Goal: Transaction & Acquisition: Purchase product/service

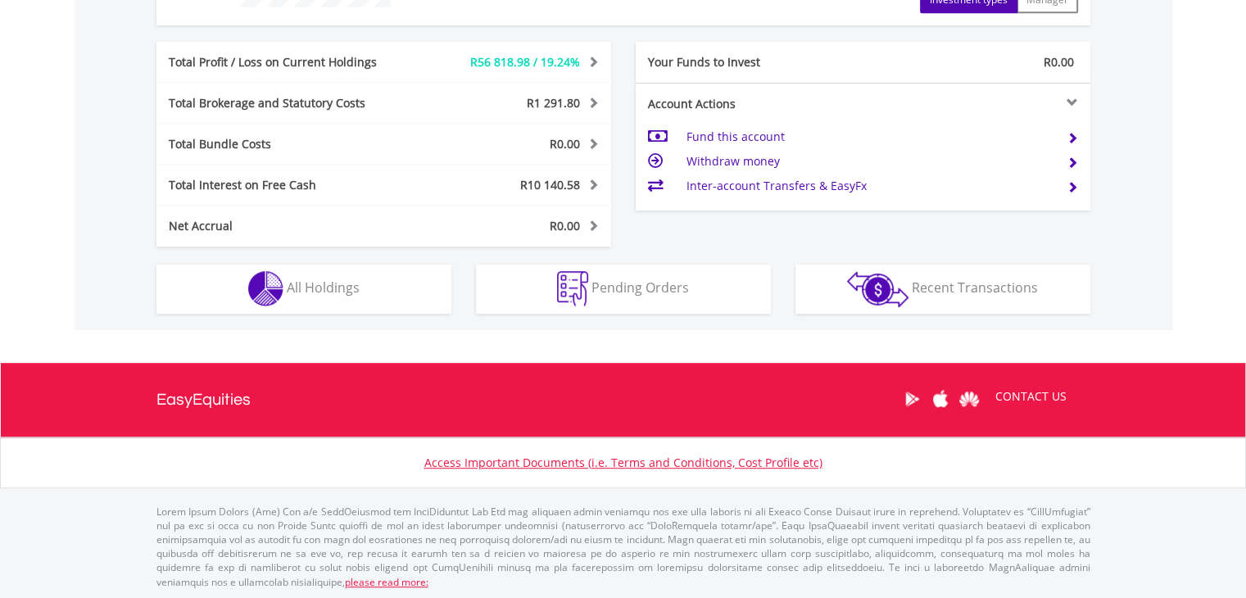
scroll to position [157, 311]
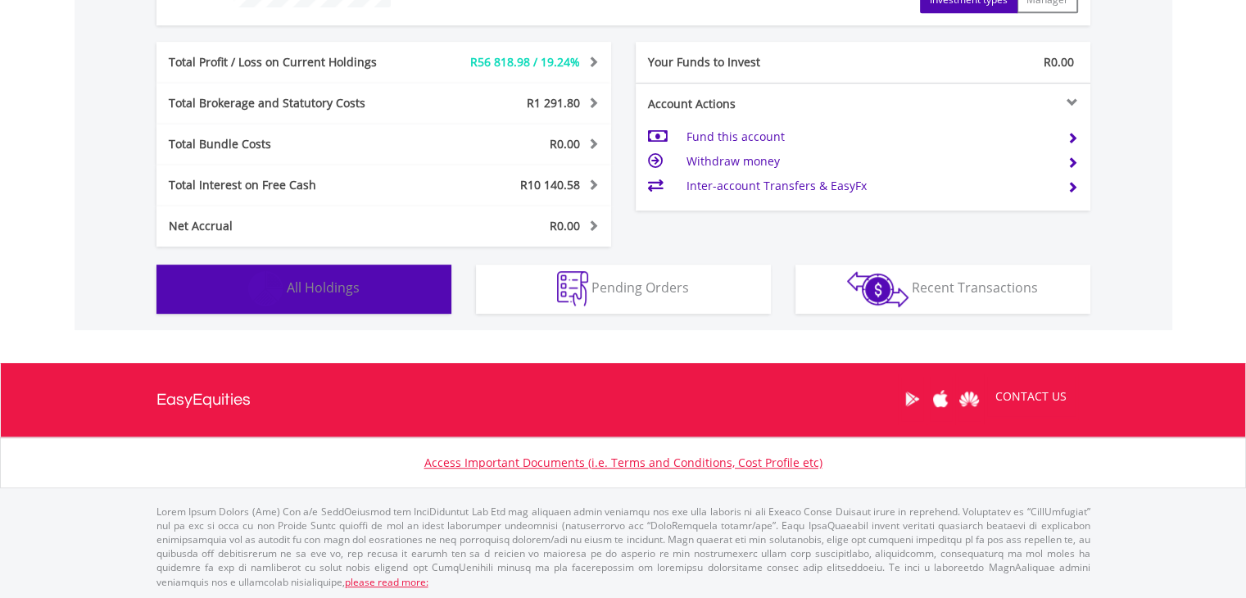
click at [348, 296] on button "Holdings All Holdings" at bounding box center [303, 289] width 295 height 49
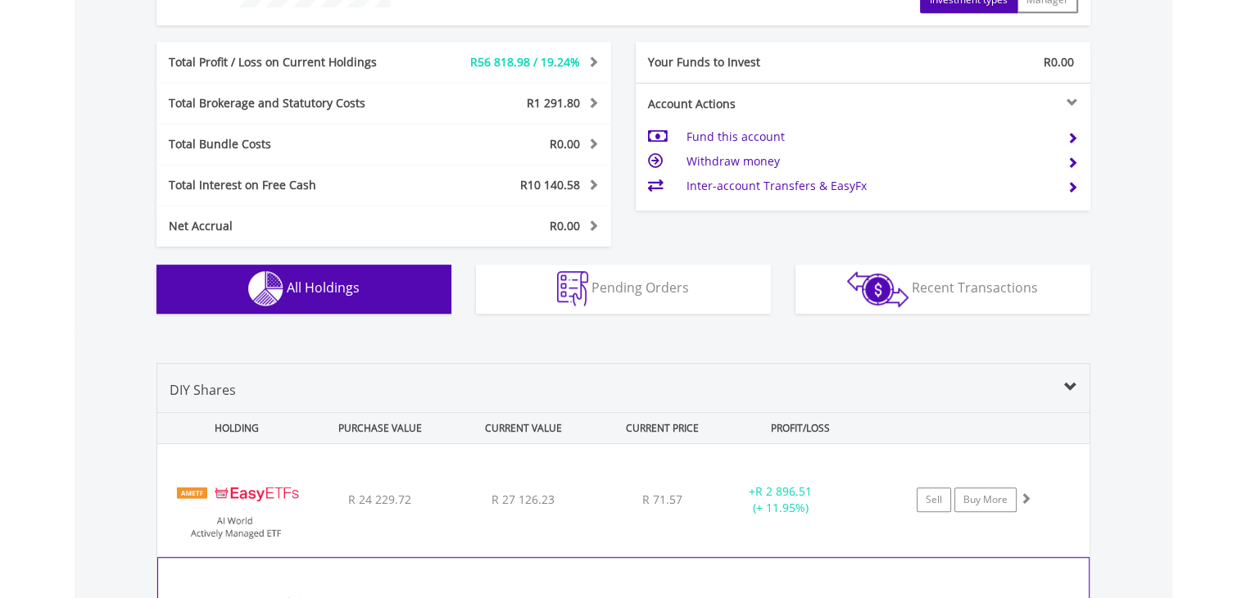
scroll to position [1147, 0]
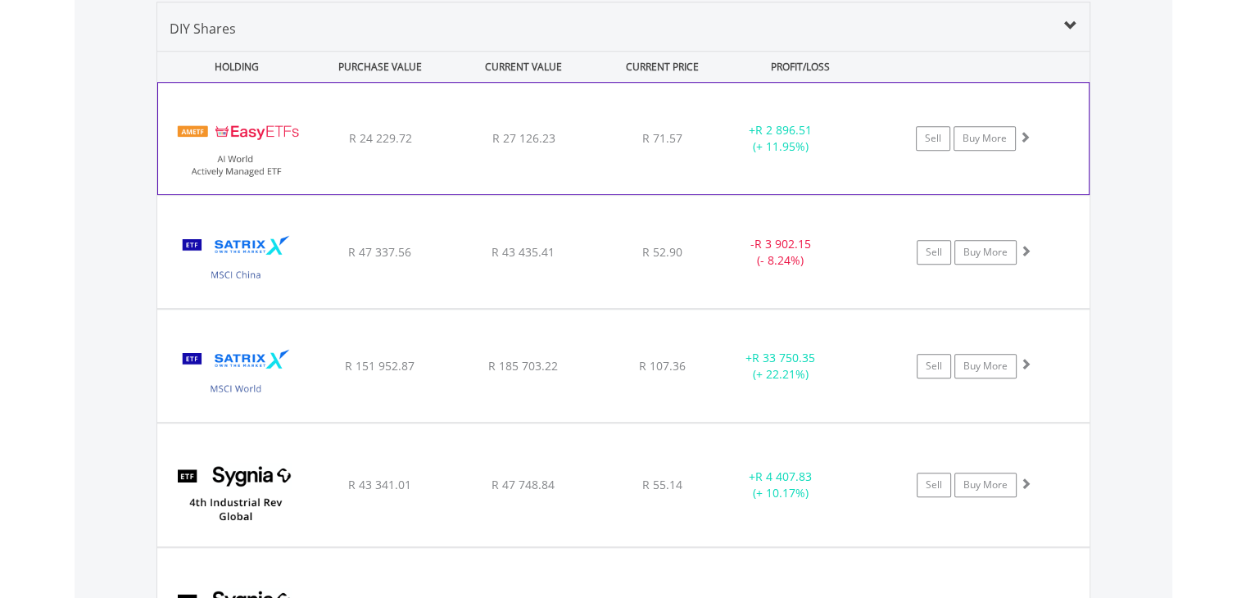
click at [714, 171] on div "﻿ EasyETFs AI World Actively Managed ETF R 24 229.72 R 27 126.23 R 71.57 + R 2 …" at bounding box center [623, 138] width 930 height 111
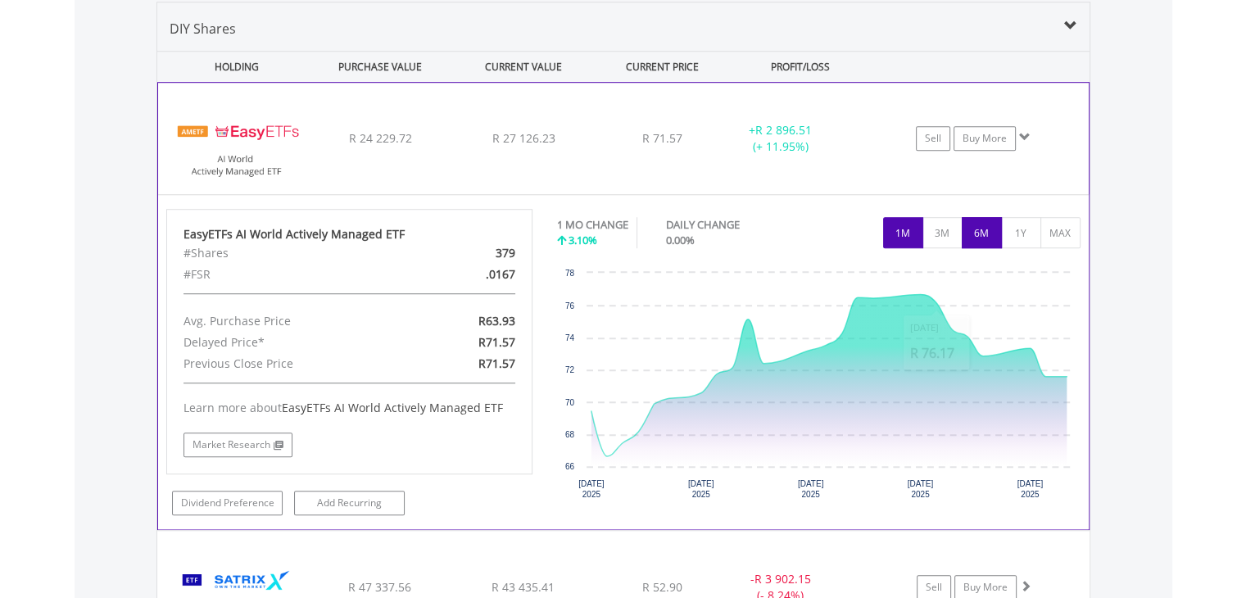
click at [970, 236] on button "6M" at bounding box center [981, 232] width 40 height 31
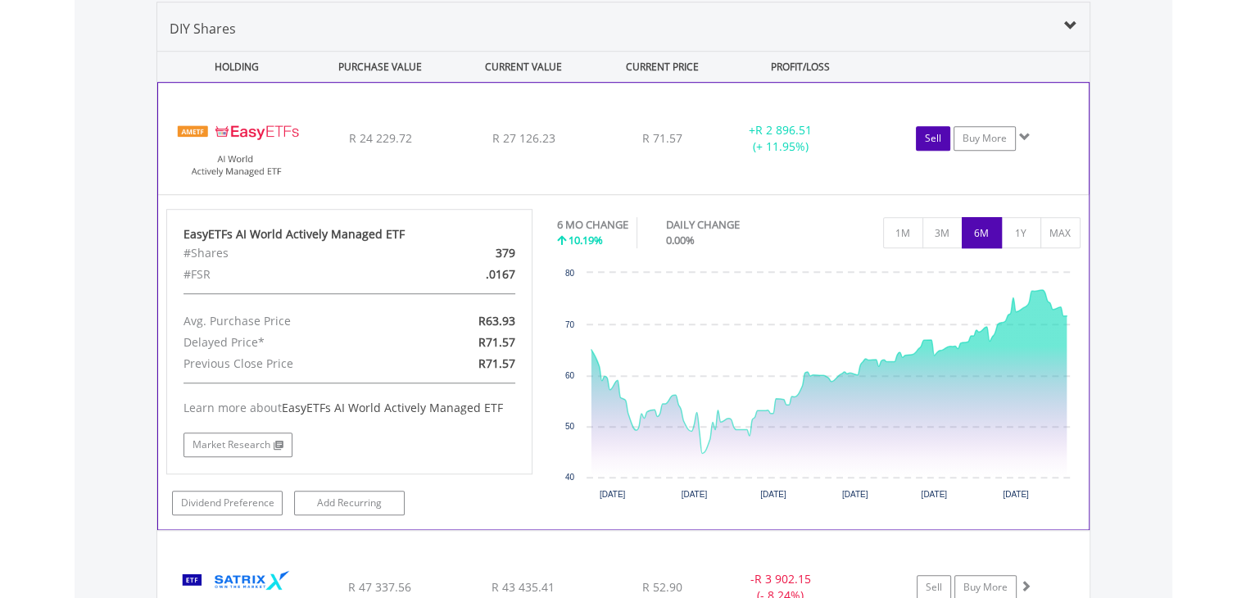
click at [932, 138] on link "Sell" at bounding box center [933, 138] width 34 height 25
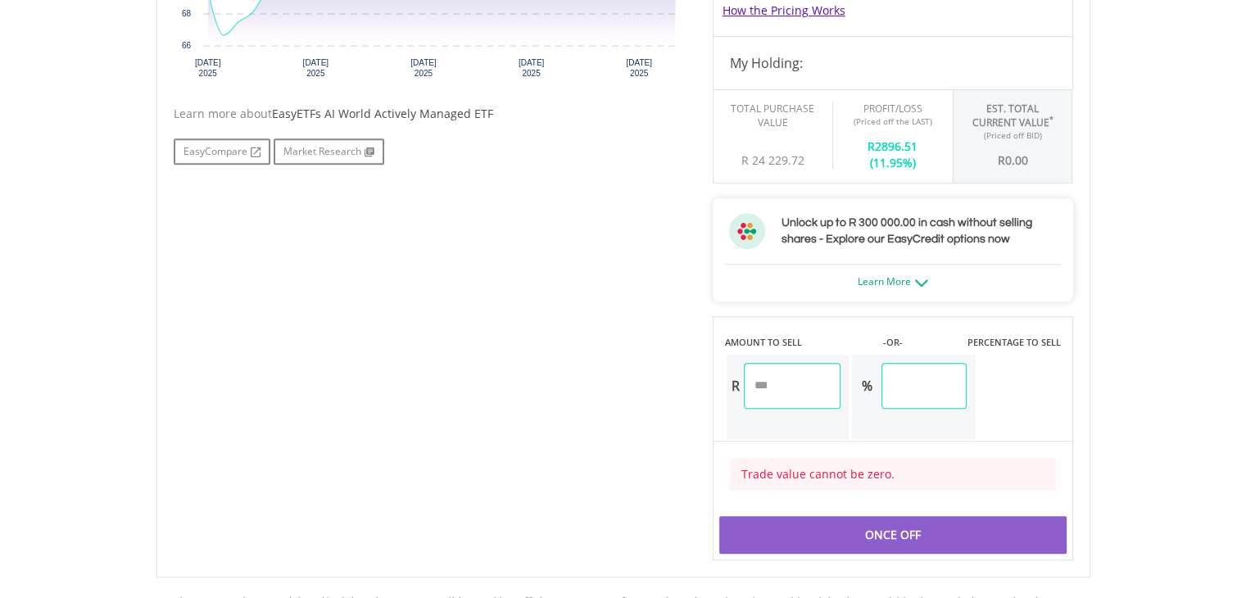
scroll to position [819, 0]
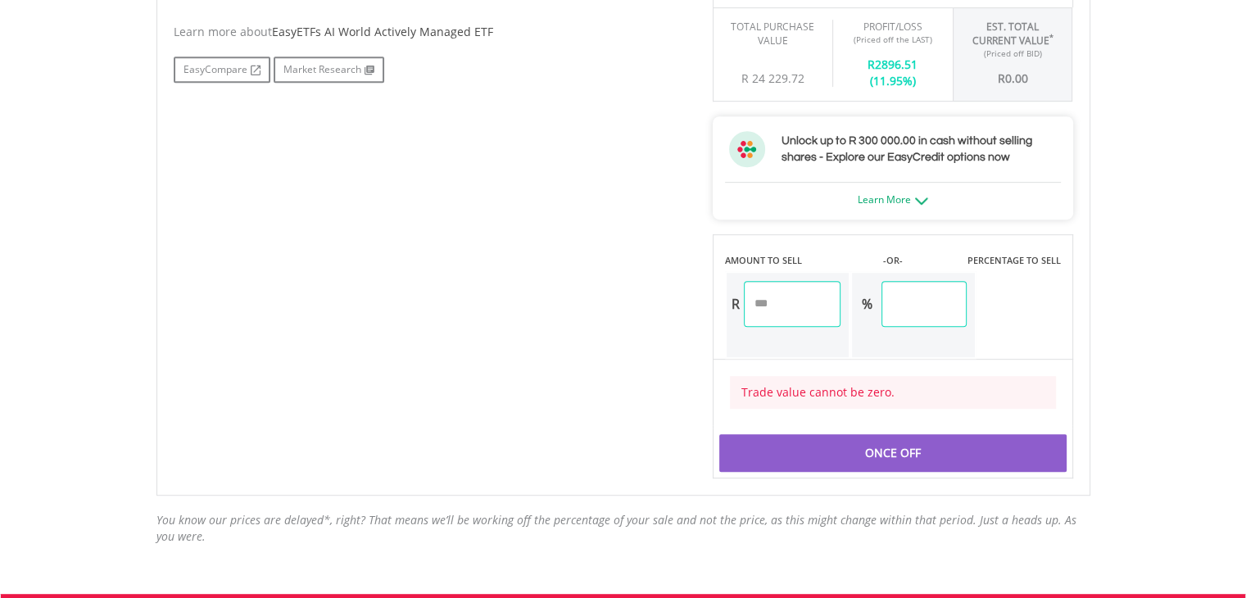
click at [945, 298] on input "***" at bounding box center [923, 304] width 84 height 46
click at [817, 304] on input "number" at bounding box center [792, 304] width 97 height 46
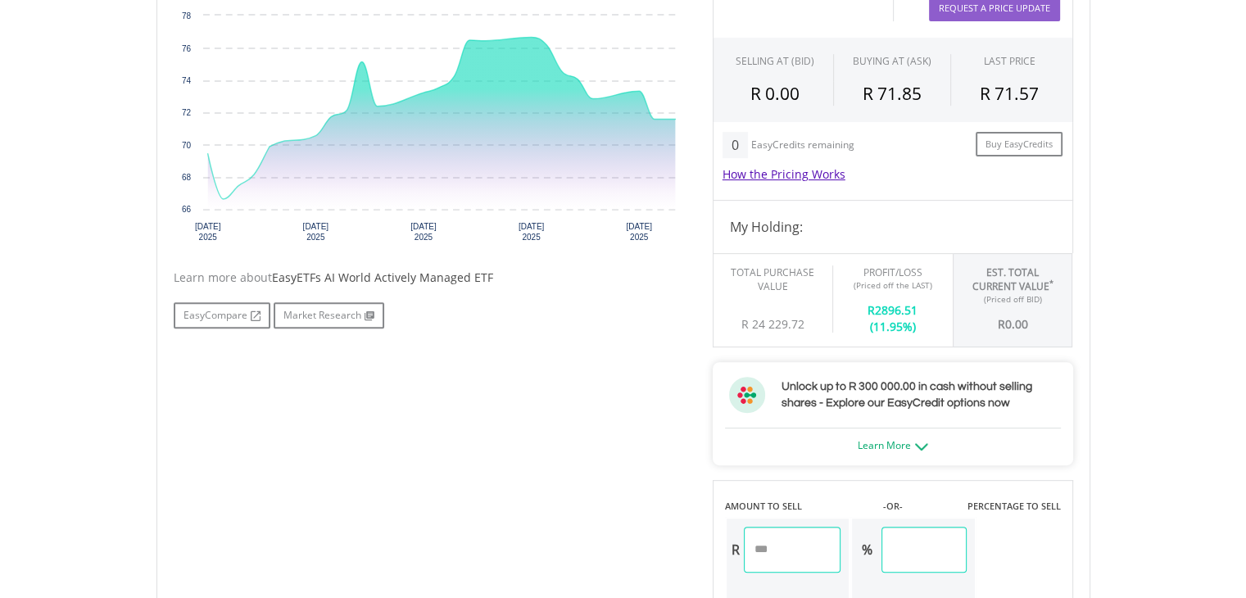
scroll to position [737, 0]
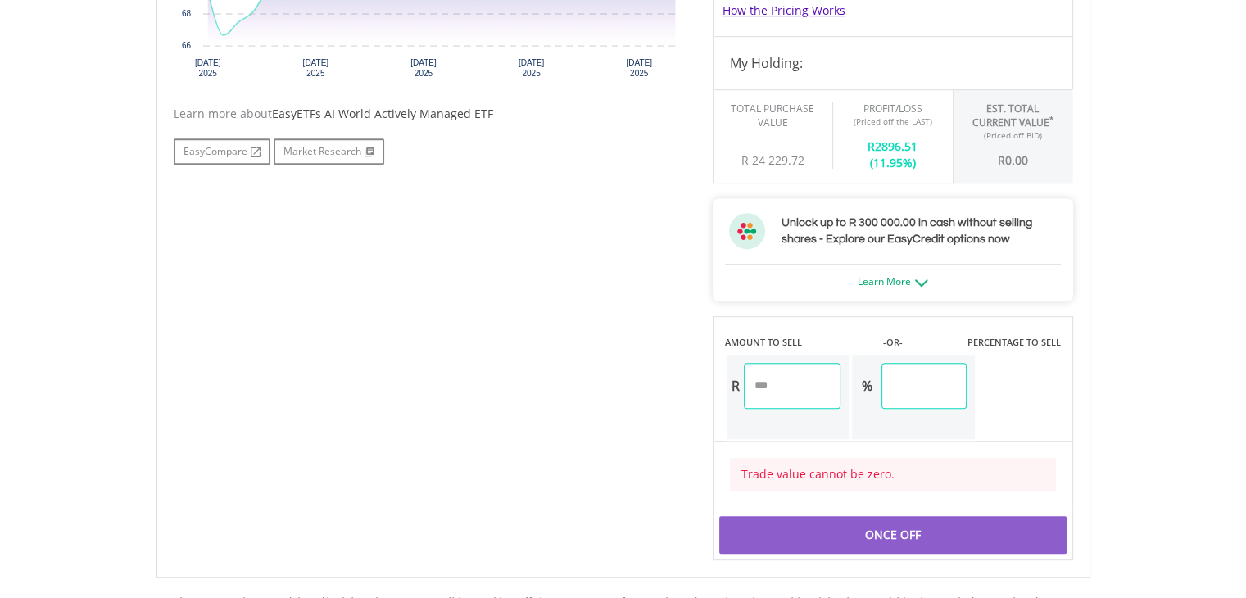
drag, startPoint x: 936, startPoint y: 382, endPoint x: 845, endPoint y: 386, distance: 91.0
click at [842, 384] on div "R % ***" at bounding box center [850, 397] width 251 height 88
type input "***"
click at [803, 382] on input "number" at bounding box center [792, 386] width 97 height 46
click at [812, 376] on input "number" at bounding box center [792, 386] width 97 height 46
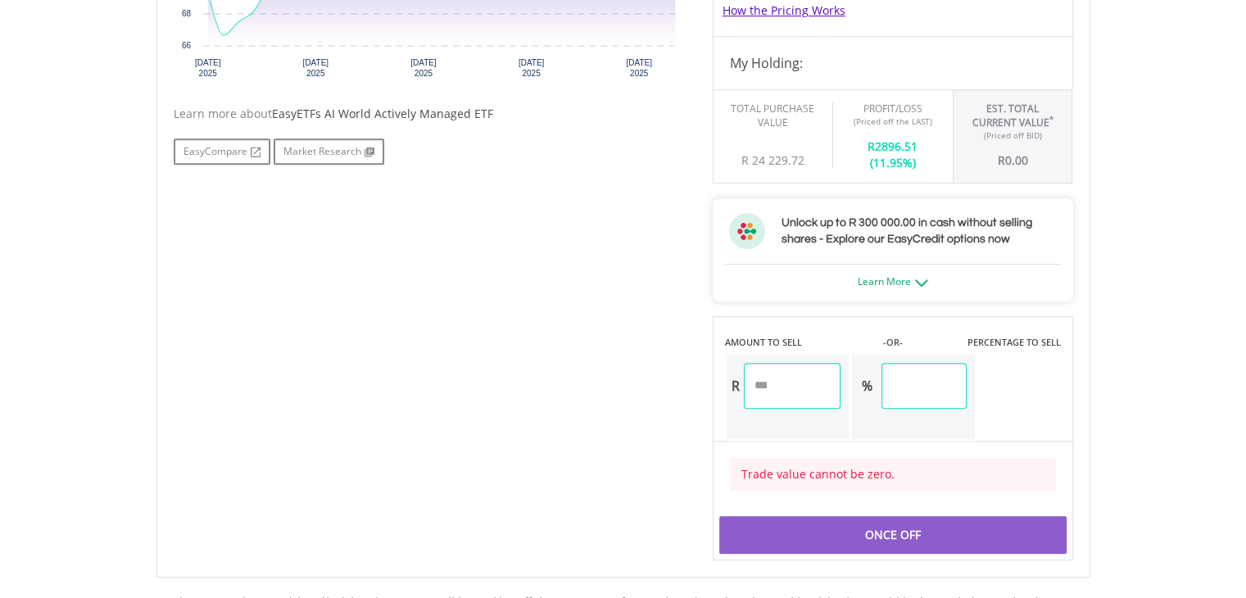
type input "*****"
click at [938, 377] on div "Last Updated Price: 15-min. Delay* Price Update Cost: 1 Credits Request A Price…" at bounding box center [892, 175] width 385 height 772
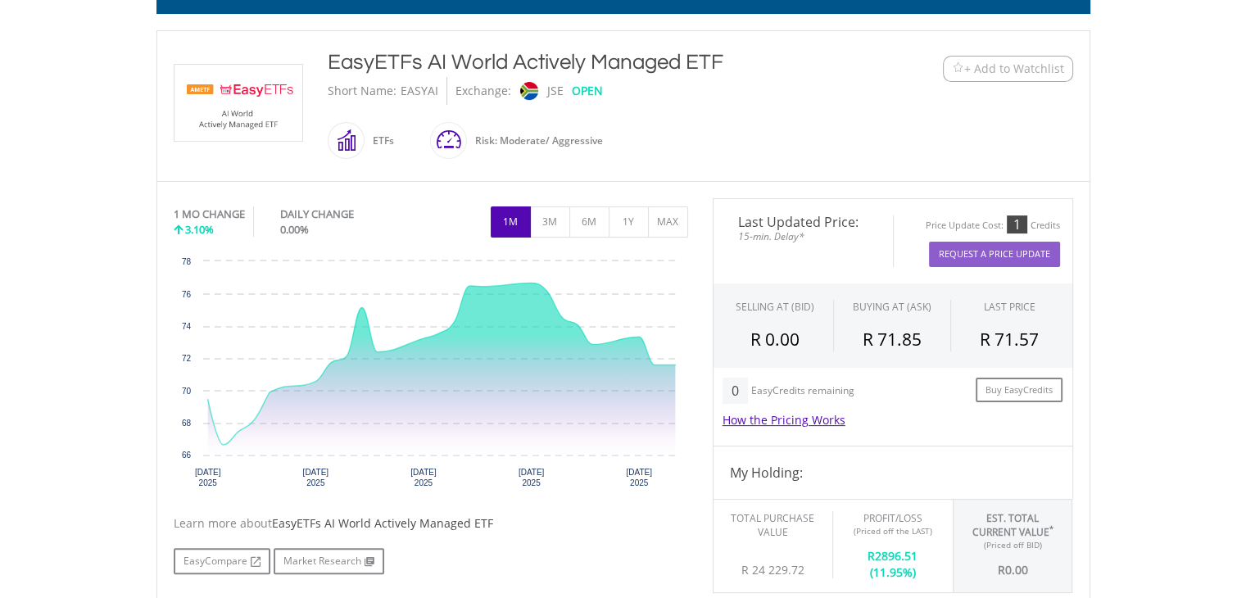
scroll to position [0, 0]
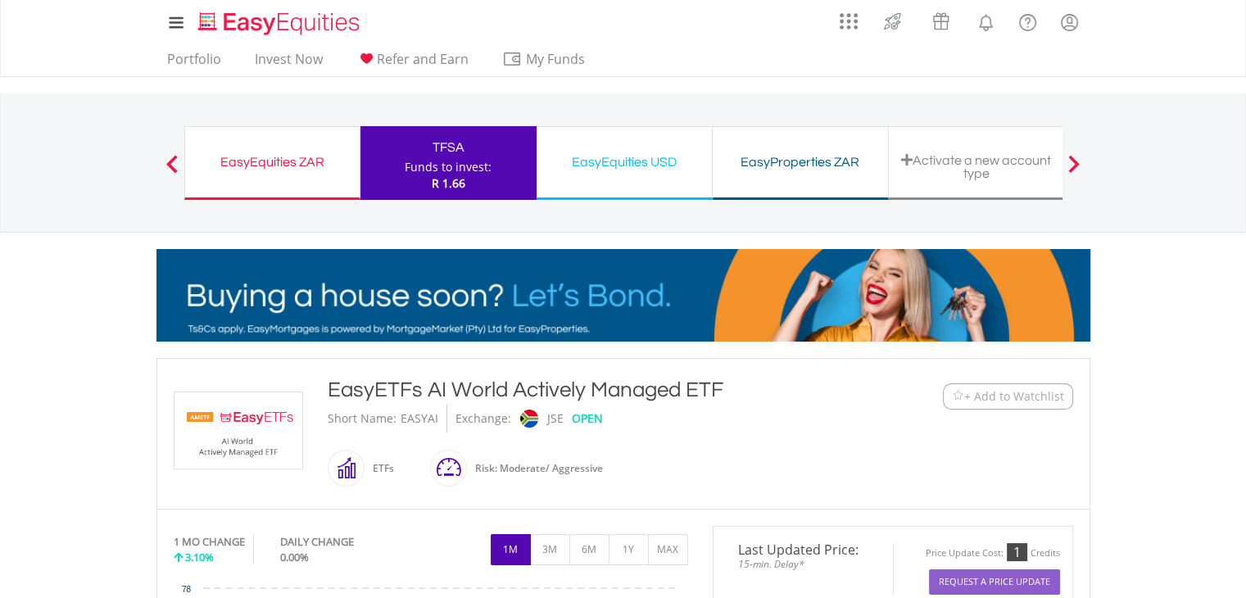
click at [459, 168] on div "Funds to invest:" at bounding box center [448, 167] width 87 height 16
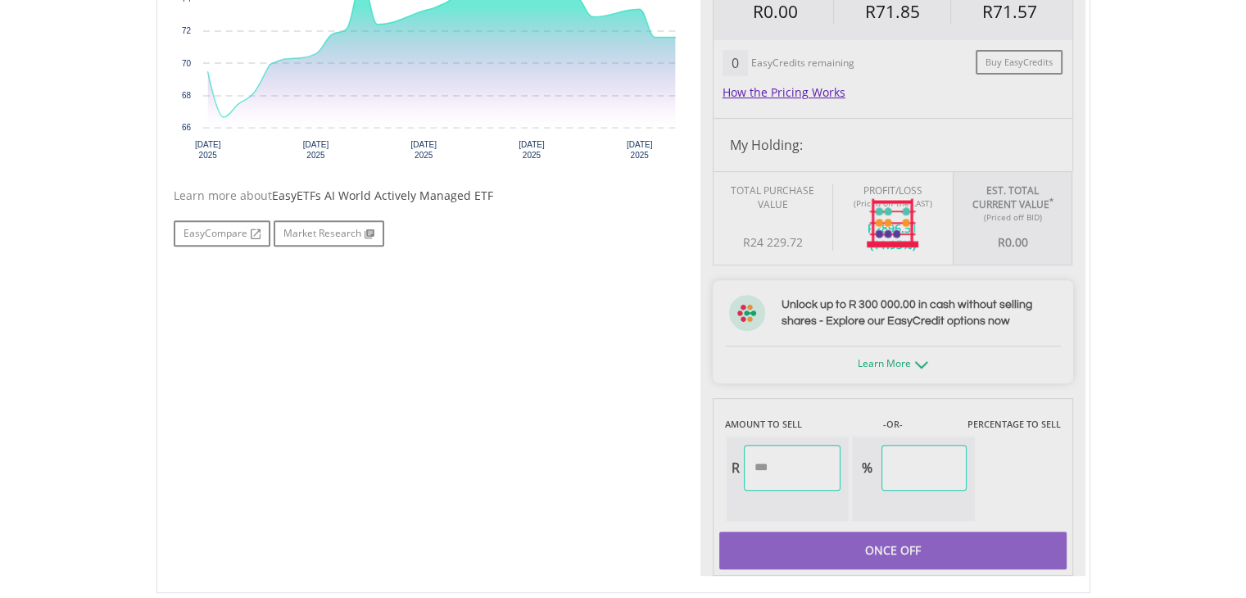
scroll to position [737, 0]
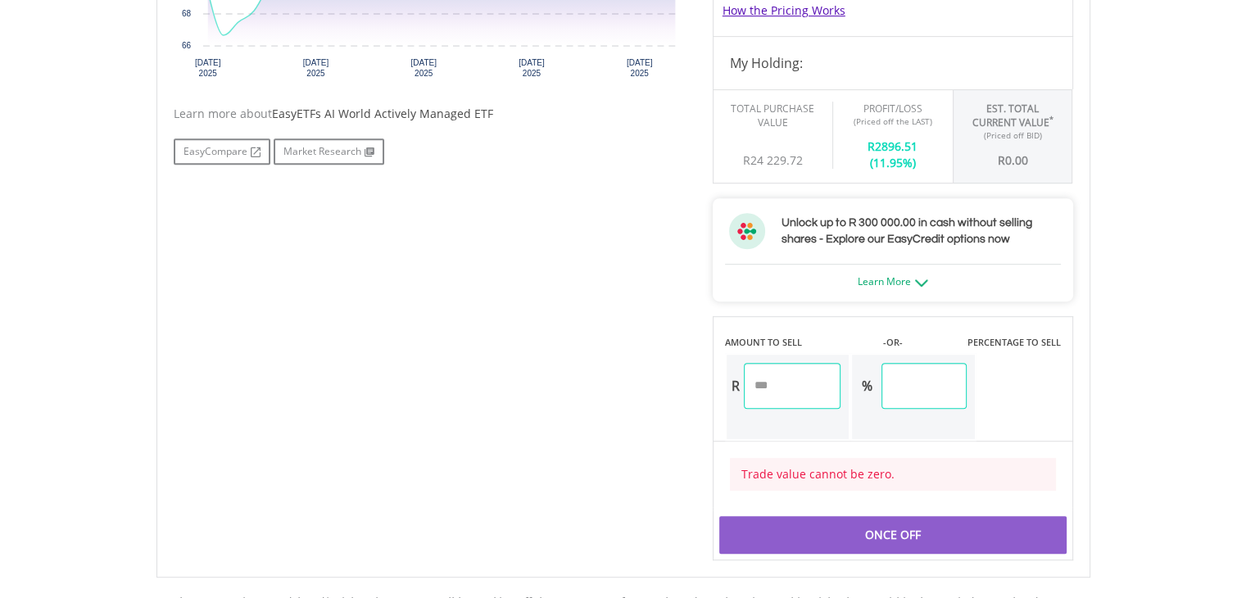
click at [822, 379] on input "number" at bounding box center [792, 386] width 97 height 46
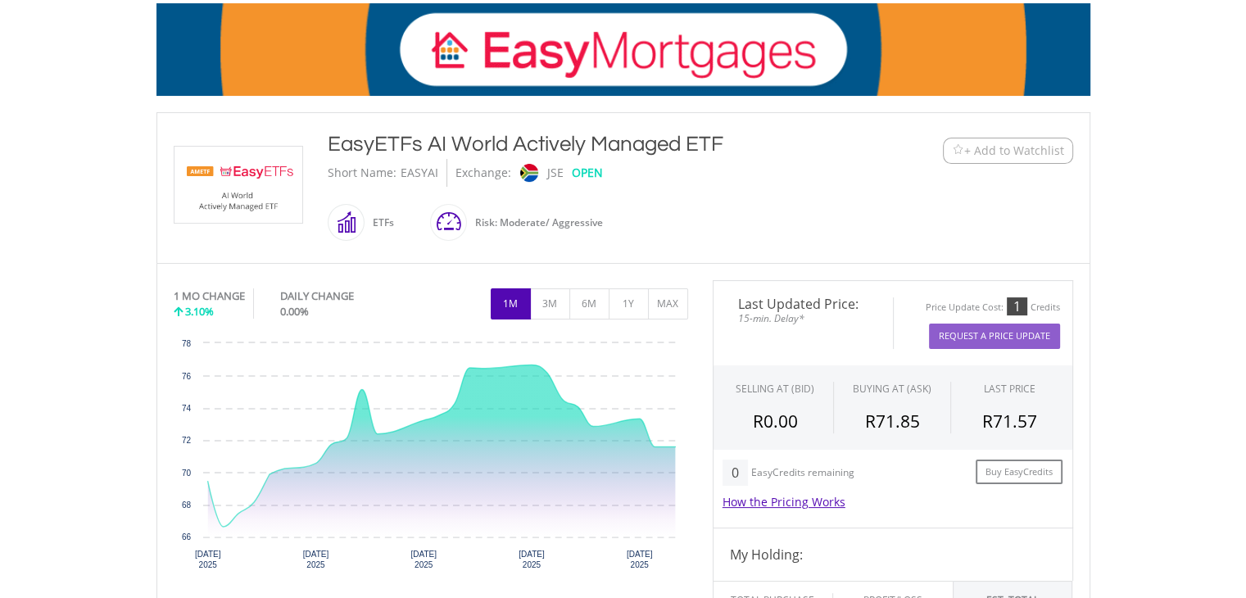
scroll to position [328, 0]
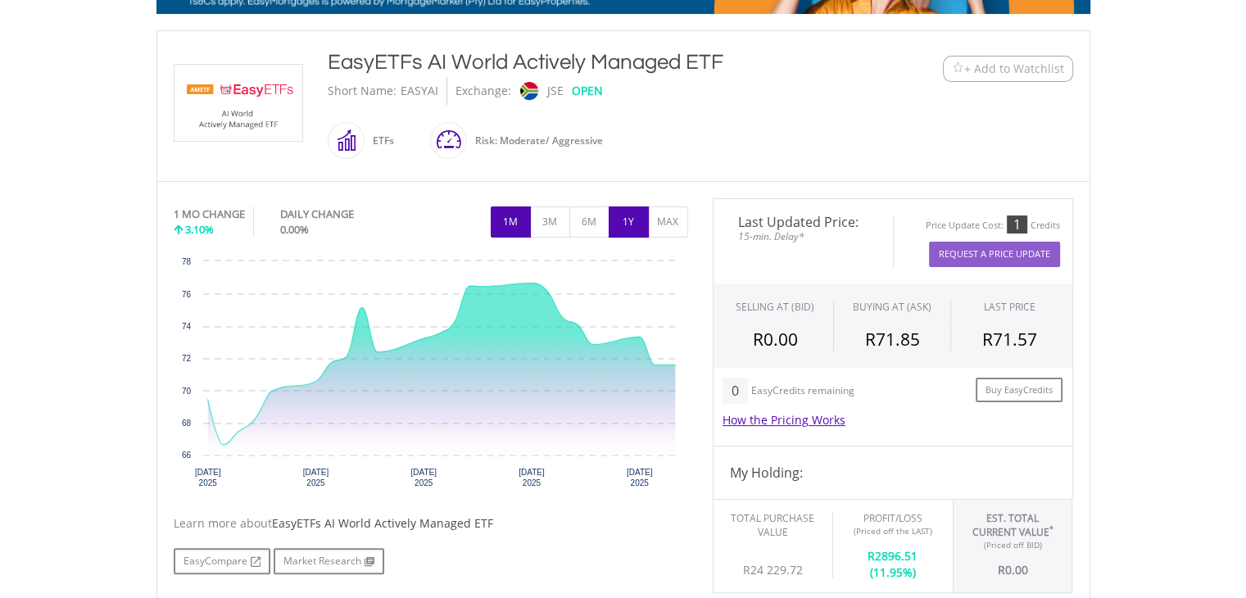
click at [619, 215] on button "1Y" at bounding box center [629, 221] width 40 height 31
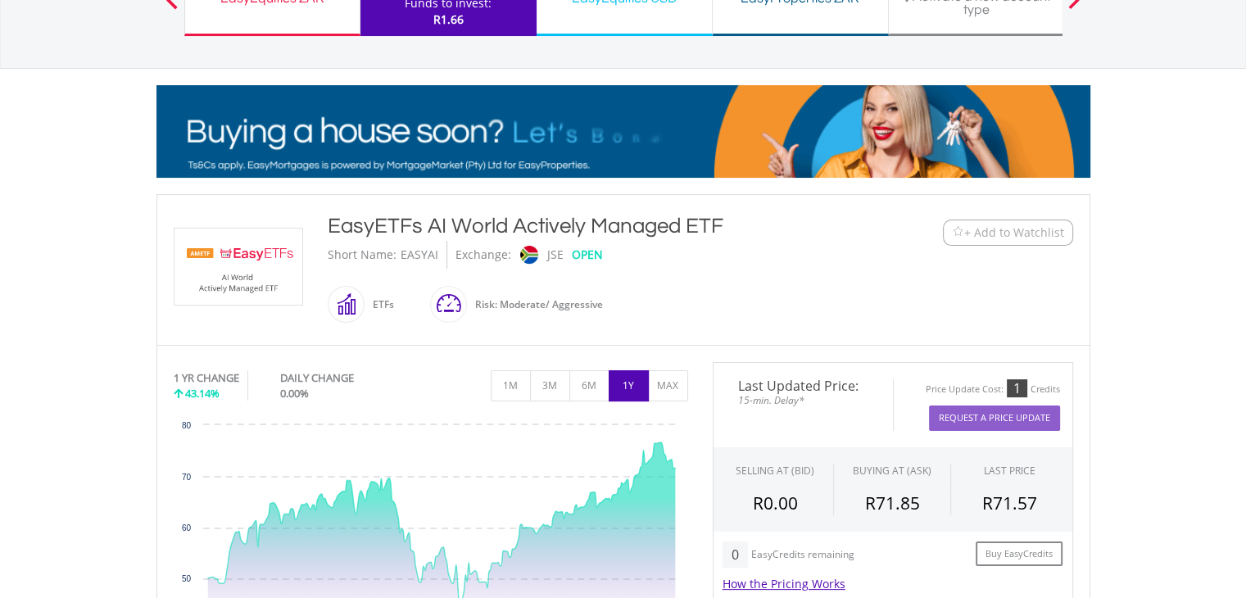
scroll to position [0, 0]
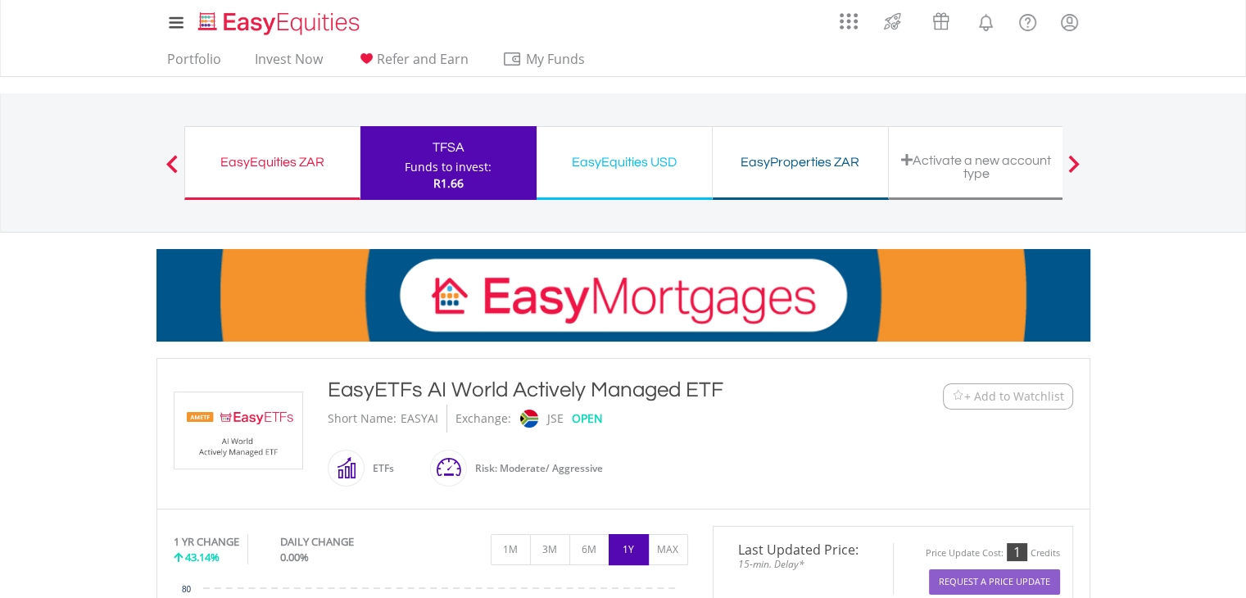
click at [679, 169] on div "EasyEquities USD" at bounding box center [624, 162] width 156 height 23
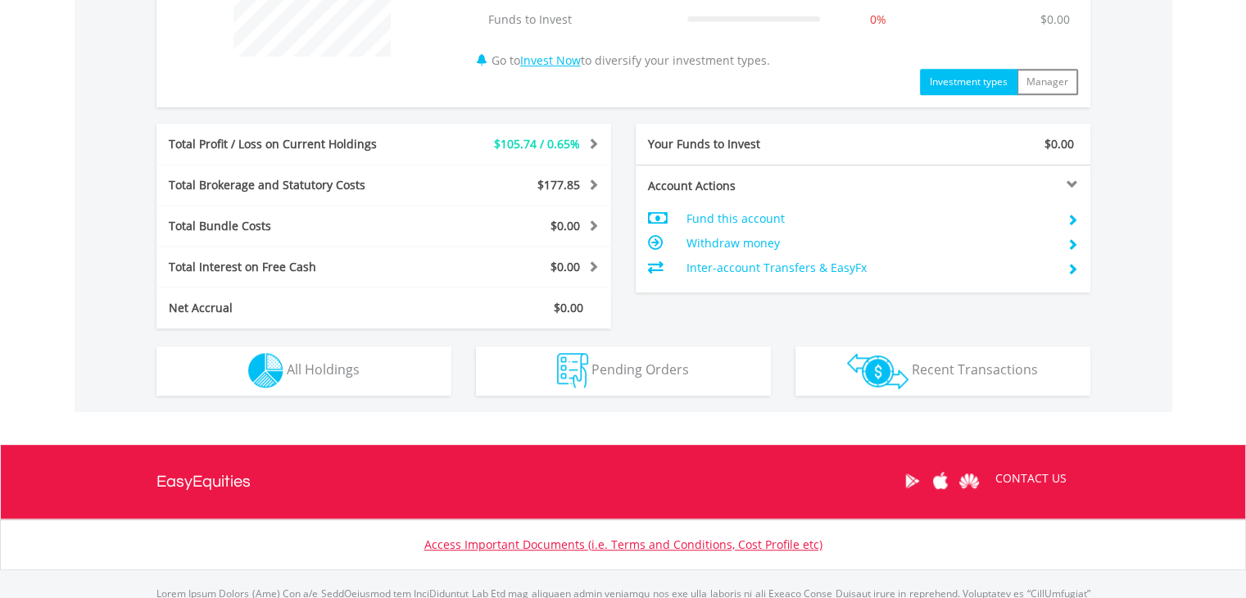
scroll to position [819, 0]
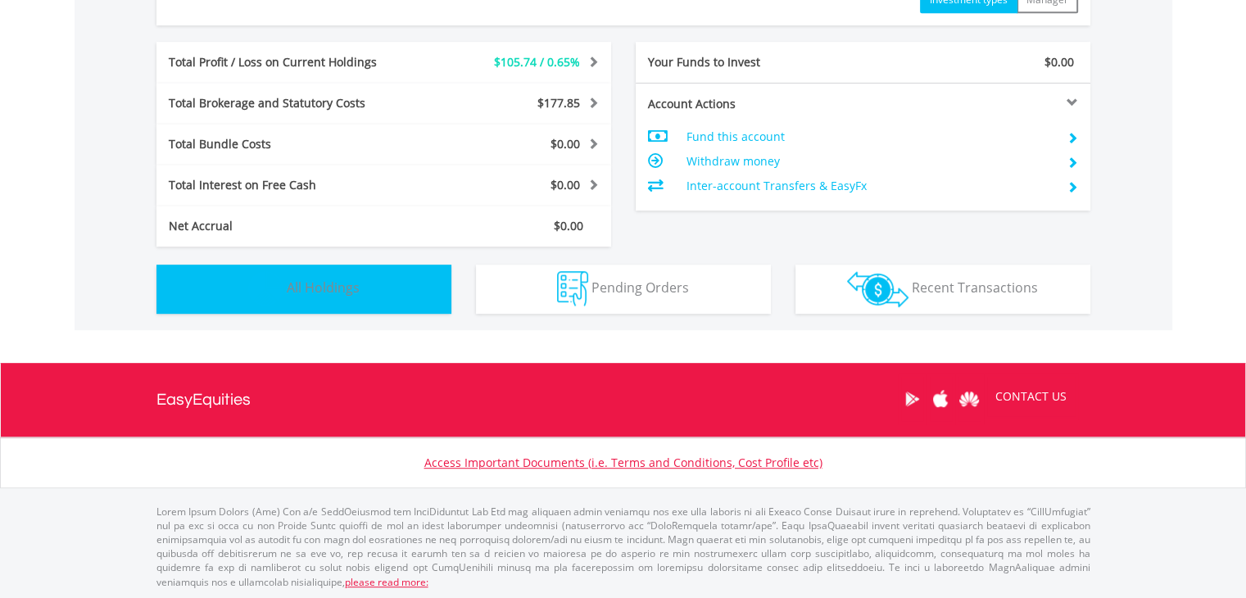
click at [369, 288] on button "Holdings All Holdings" at bounding box center [303, 289] width 295 height 49
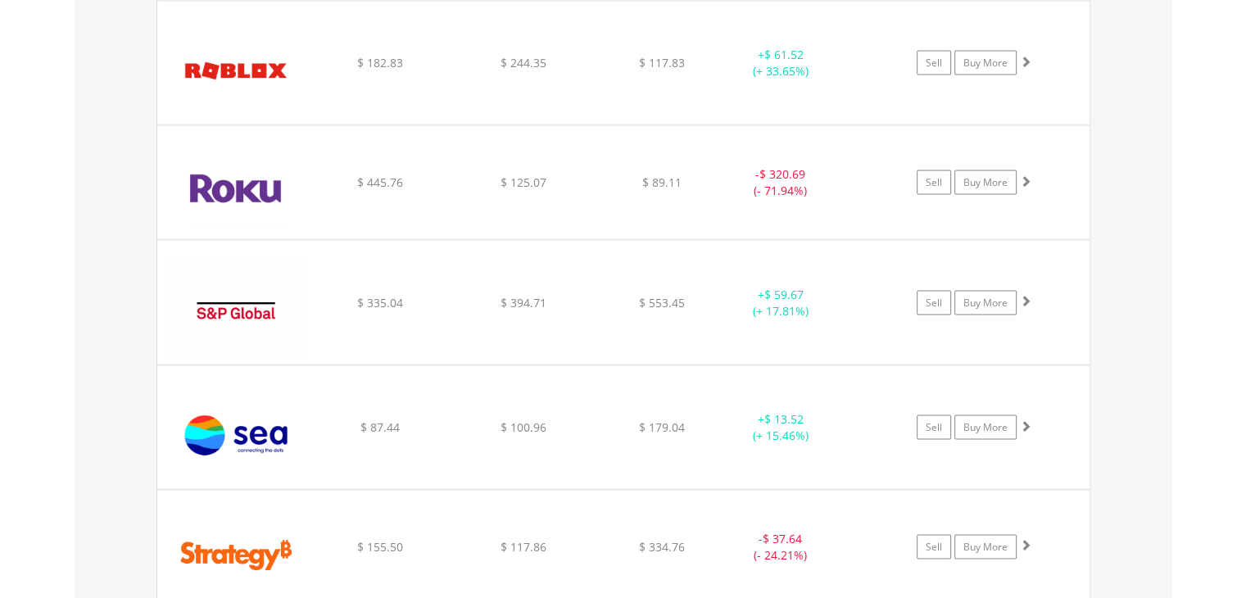
scroll to position [3310, 0]
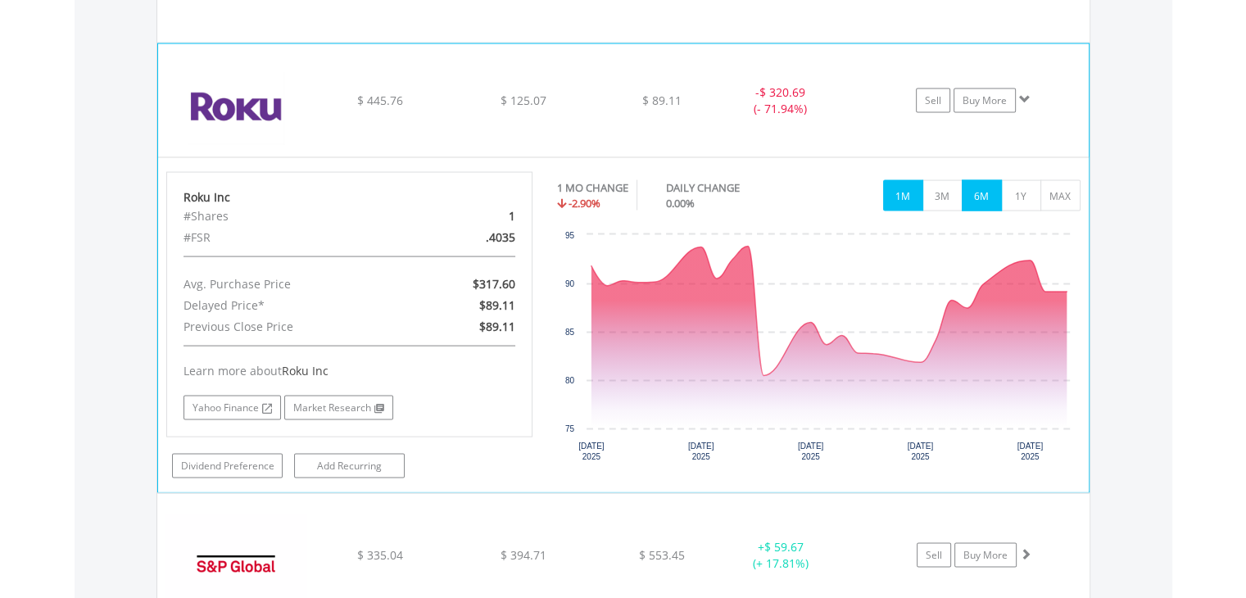
click at [971, 193] on button "6M" at bounding box center [981, 195] width 40 height 31
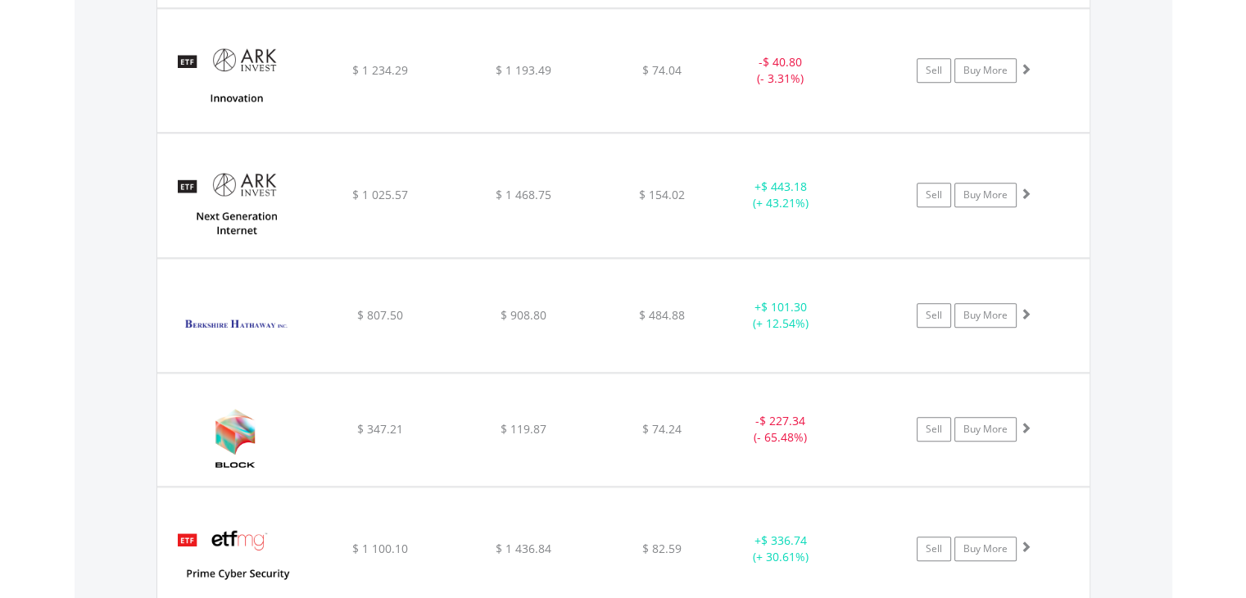
scroll to position [1590, 0]
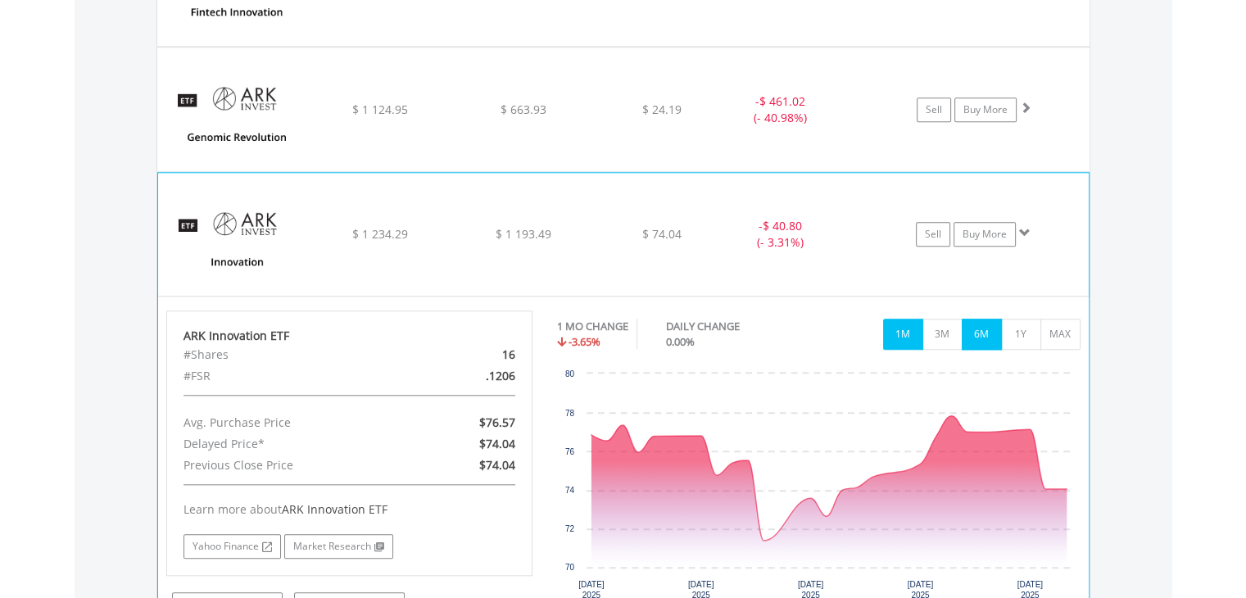
click at [967, 328] on button "6M" at bounding box center [981, 334] width 40 height 31
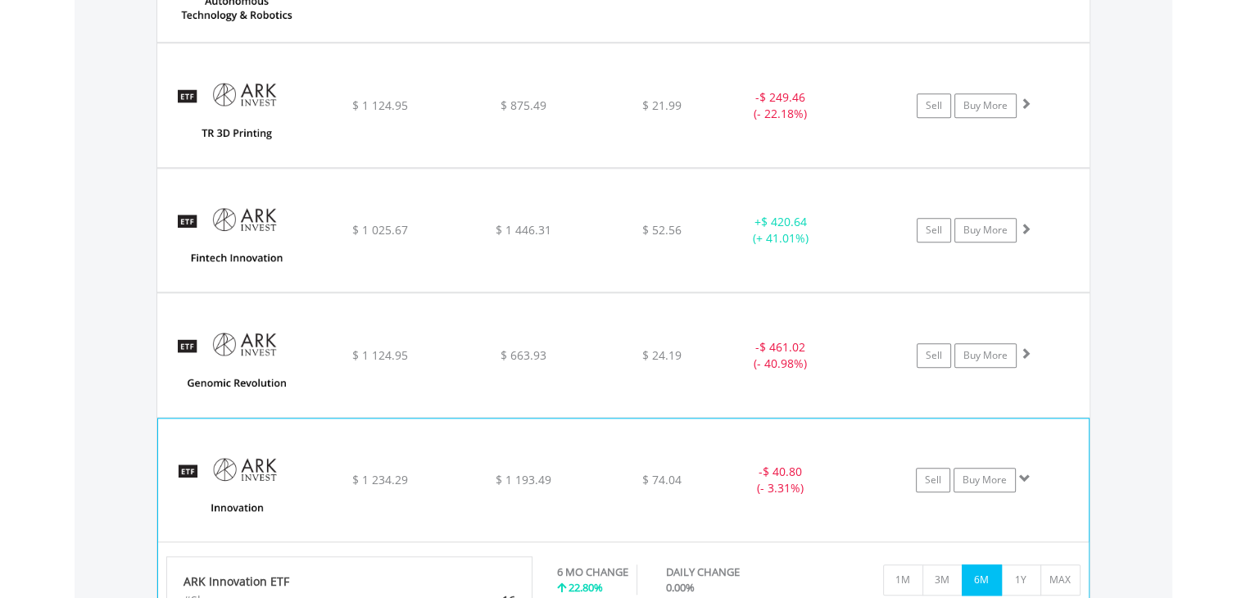
scroll to position [1262, 0]
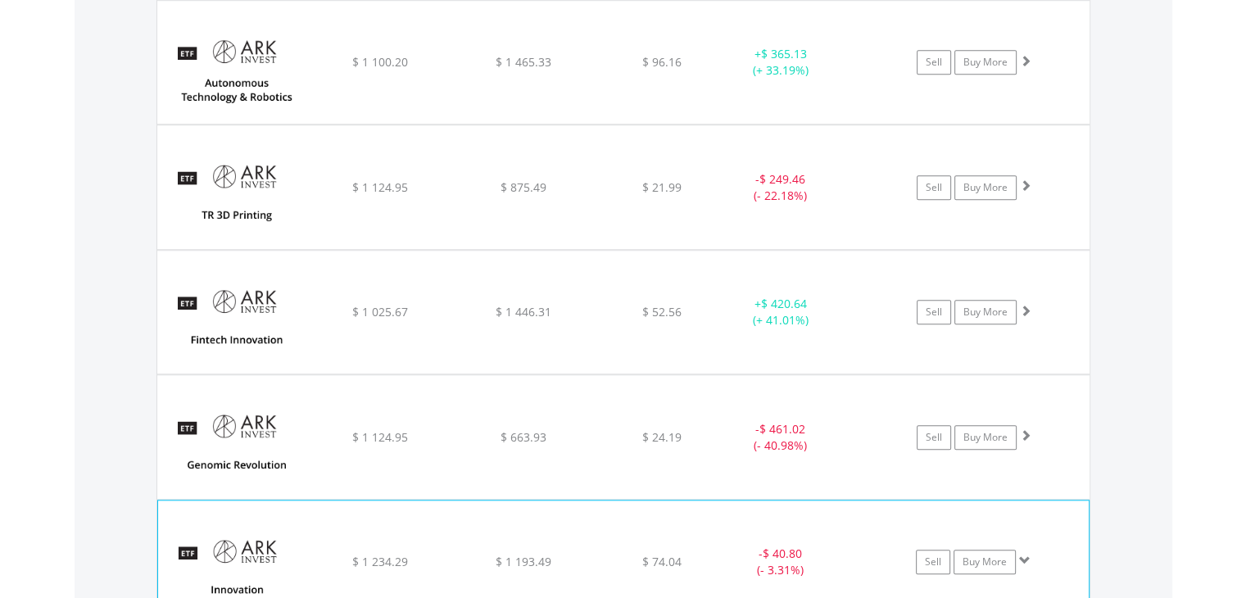
click at [840, 124] on div "﻿ ARK ETF TR 3D Printing $ 1 124.95 $ 875.49 $ 21.99 - $ 249.46 (- 22.18%) Sell…" at bounding box center [623, 62] width 932 height 123
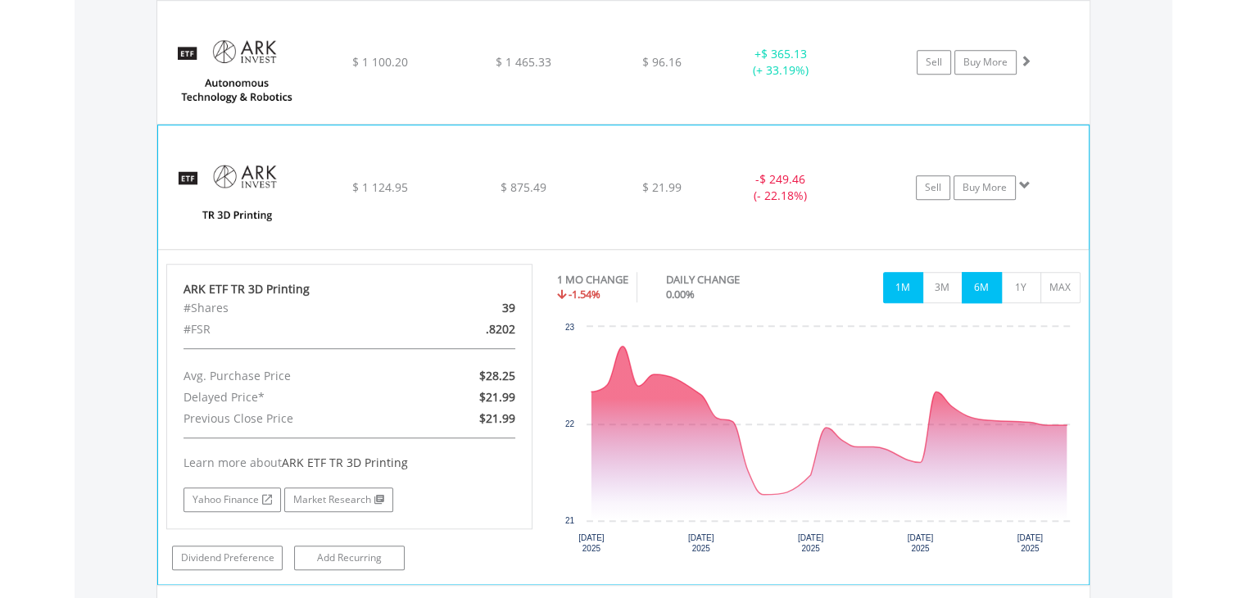
click at [976, 283] on button "6M" at bounding box center [981, 287] width 40 height 31
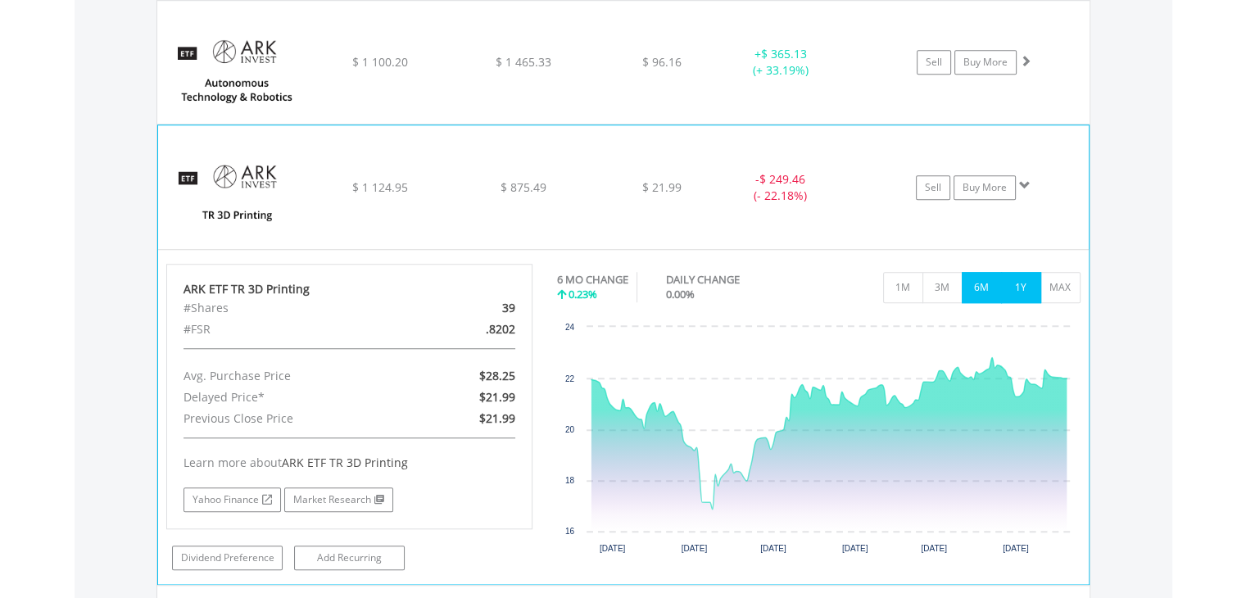
click at [1016, 280] on button "1Y" at bounding box center [1021, 287] width 40 height 31
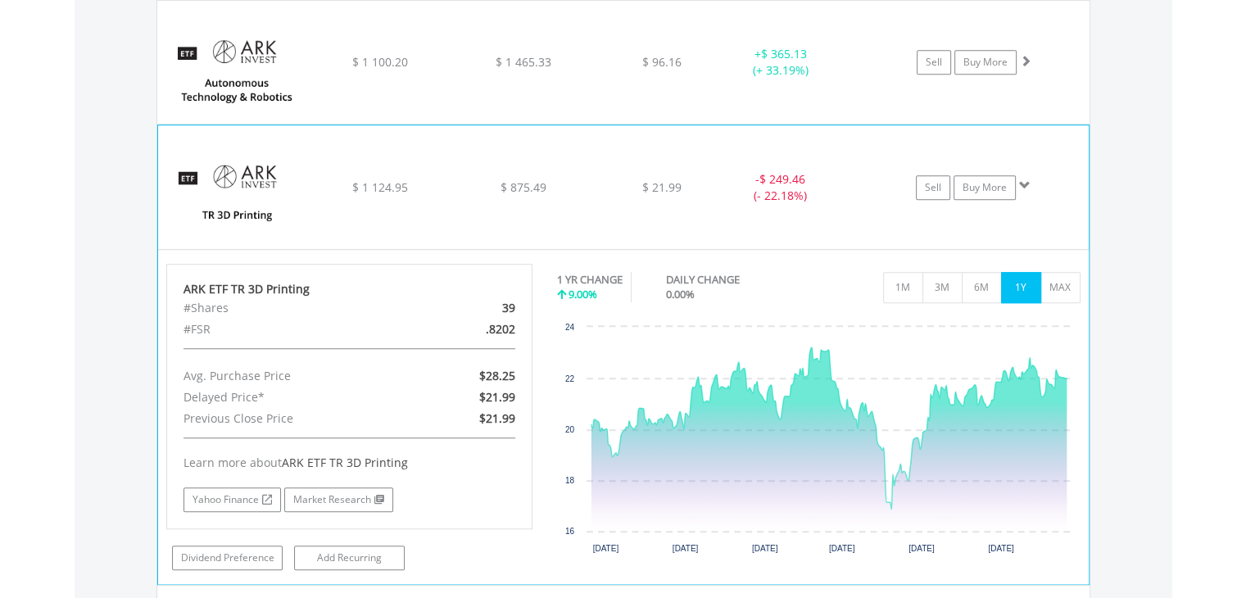
click at [790, 194] on div "- $ 249.46 (- 22.18%)" at bounding box center [779, 187] width 123 height 33
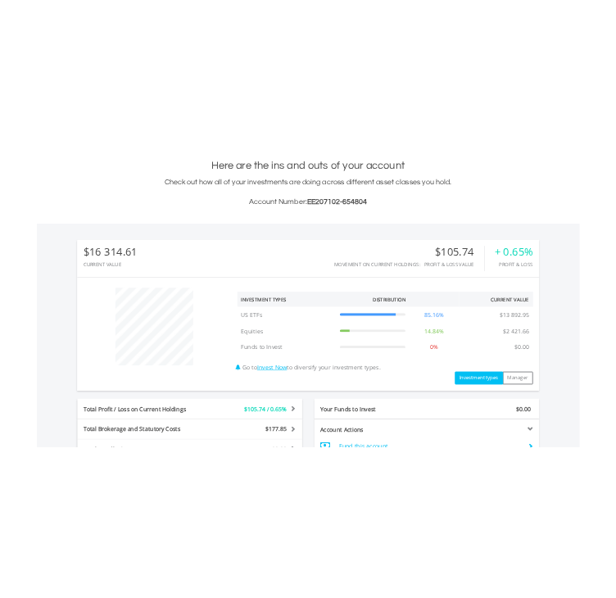
scroll to position [0, 0]
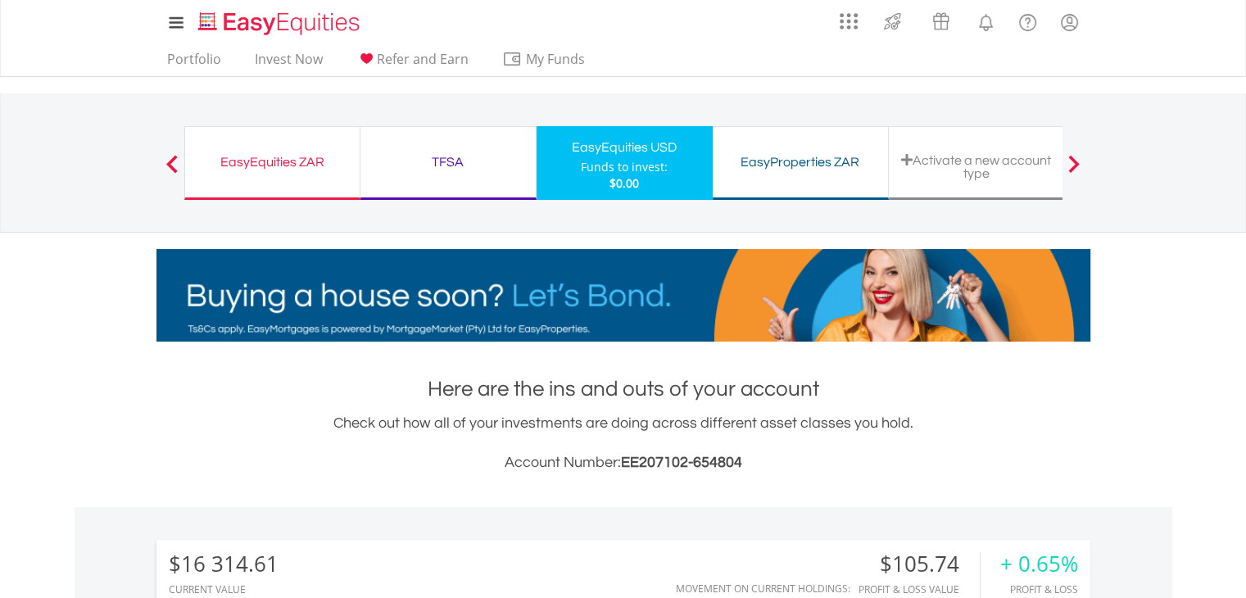
click at [790, 168] on div "EasyProperties ZAR" at bounding box center [800, 162] width 156 height 23
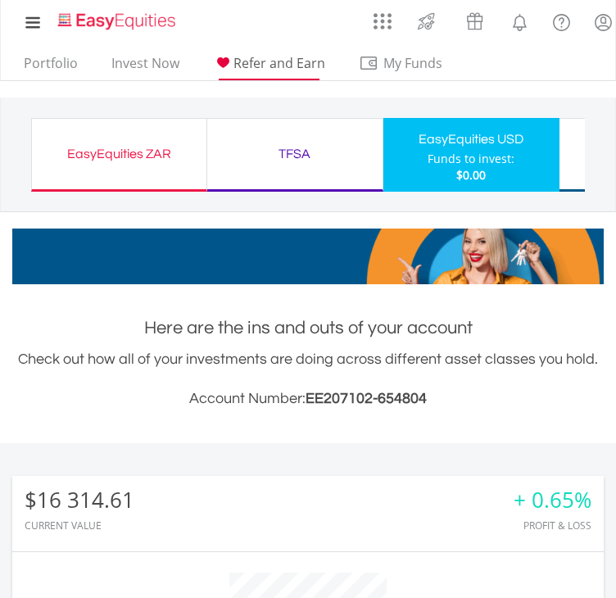
scroll to position [157, 590]
